Goal: Information Seeking & Learning: Learn about a topic

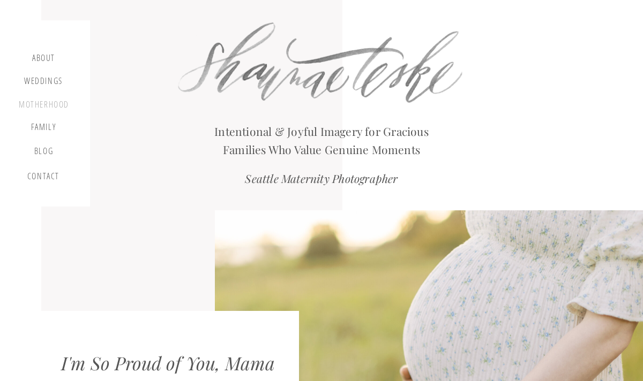
click at [45, 105] on div "motherhood" at bounding box center [44, 106] width 50 height 12
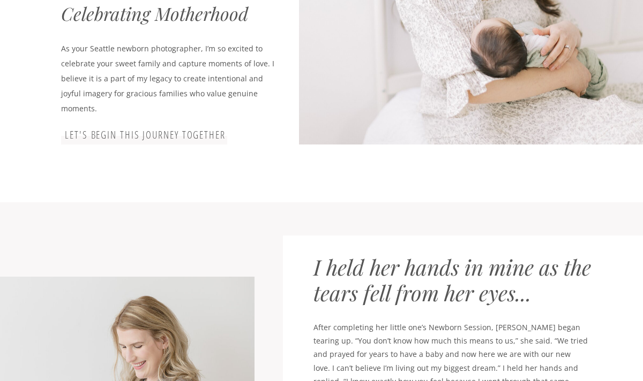
scroll to position [156, 0]
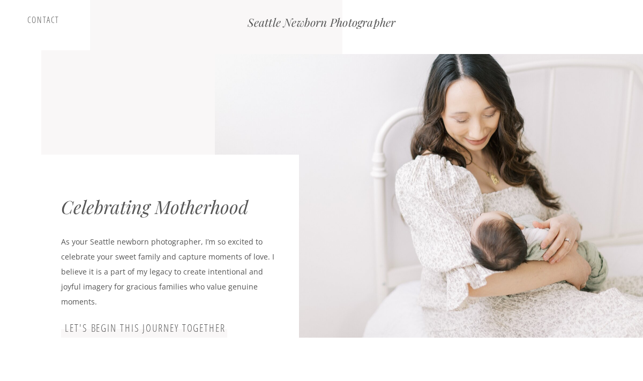
click at [159, 335] on div at bounding box center [144, 333] width 166 height 9
click at [147, 327] on h3 "let's begin this journey together" at bounding box center [145, 328] width 165 height 13
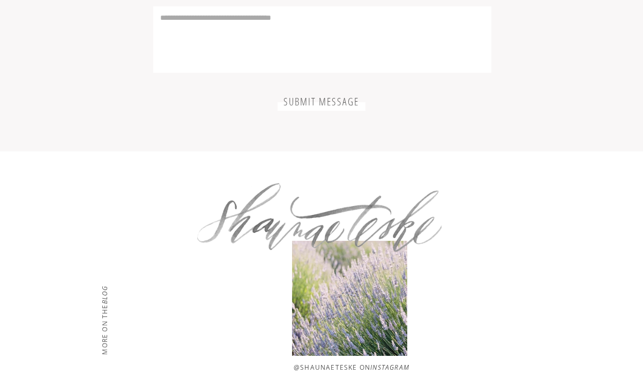
scroll to position [3231, 0]
